Goal: Register for event/course

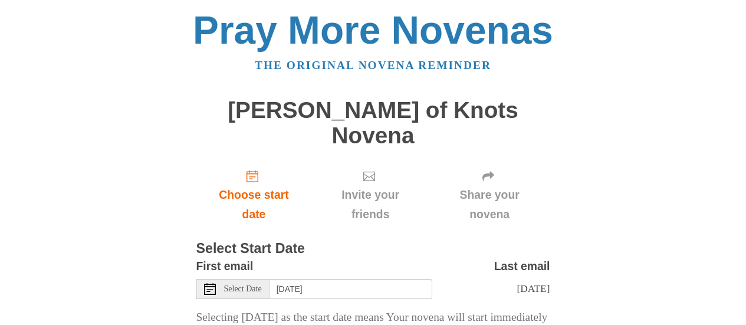
scroll to position [116, 0]
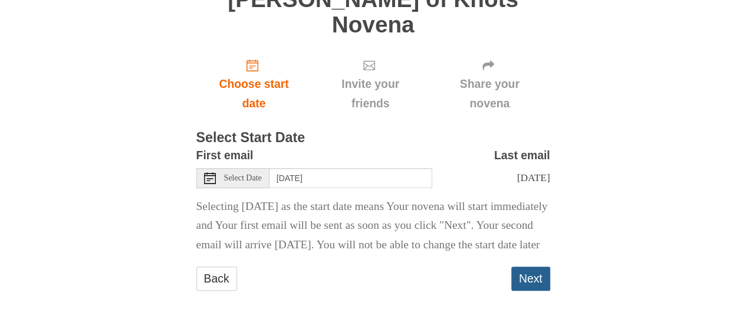
click at [525, 278] on button "Next" at bounding box center [530, 278] width 39 height 24
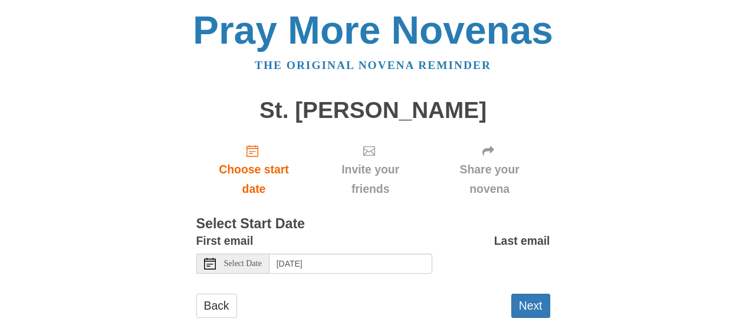
scroll to position [27, 0]
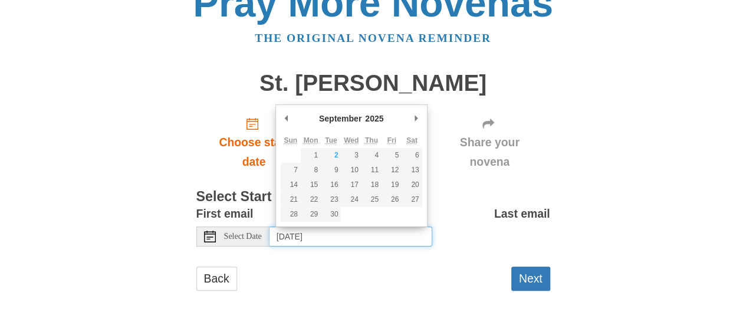
click at [409, 235] on input "Wednesday, September 3rd, 2025" at bounding box center [350, 236] width 163 height 20
type input "Tuesday, September 2nd"
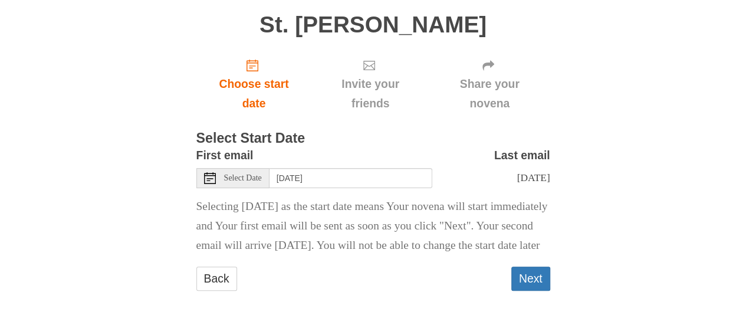
scroll to position [116, 0]
click at [529, 271] on button "Next" at bounding box center [530, 278] width 39 height 24
